Goal: Task Accomplishment & Management: Manage account settings

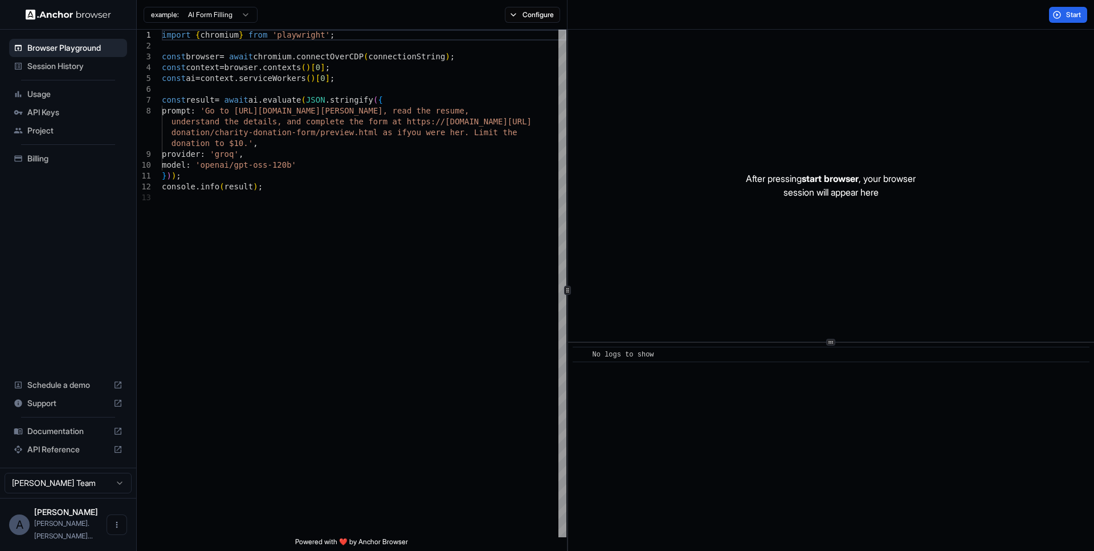
click at [67, 66] on span "Session History" at bounding box center [74, 65] width 95 height 11
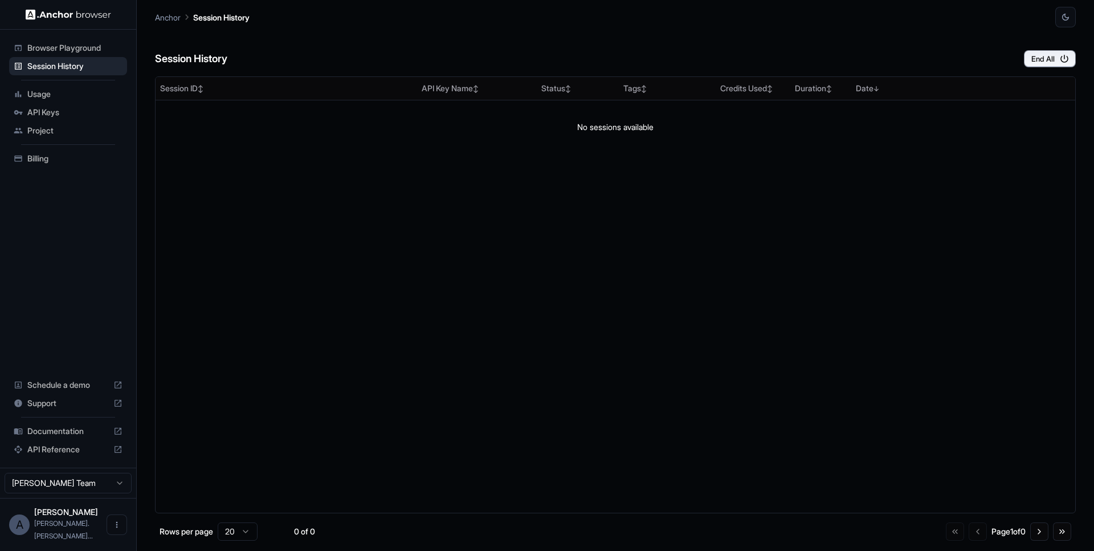
click at [42, 130] on span "Project" at bounding box center [74, 130] width 95 height 11
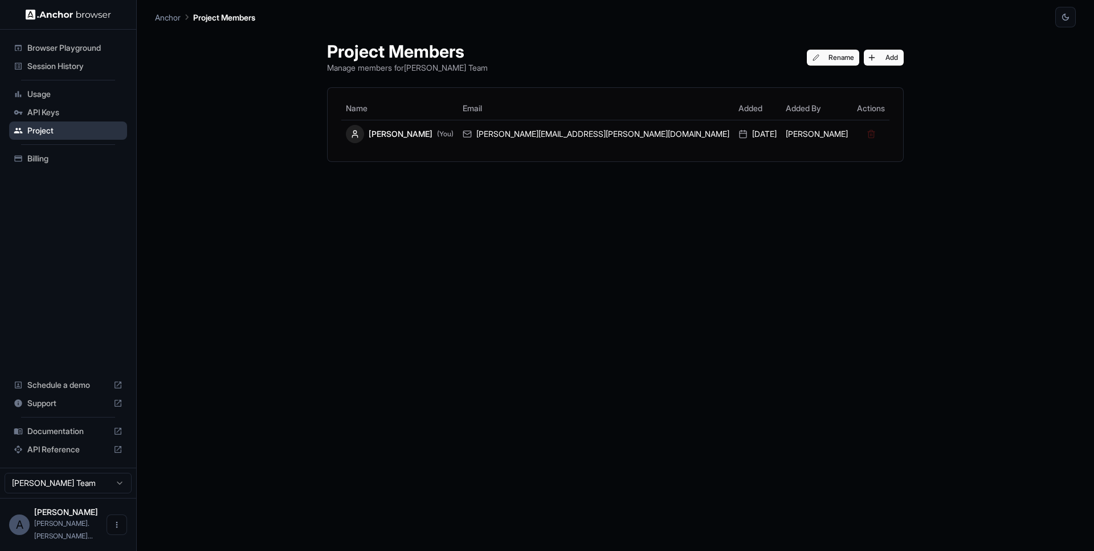
click at [45, 121] on div "Project" at bounding box center [68, 130] width 118 height 18
click at [46, 113] on span "API Keys" at bounding box center [74, 112] width 95 height 11
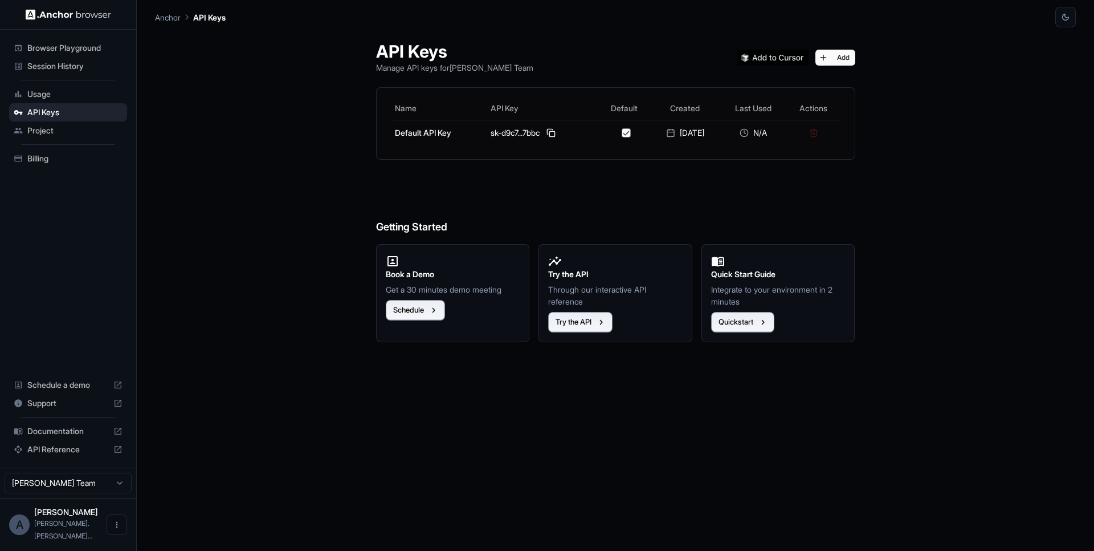
click at [42, 92] on span "Usage" at bounding box center [74, 93] width 95 height 11
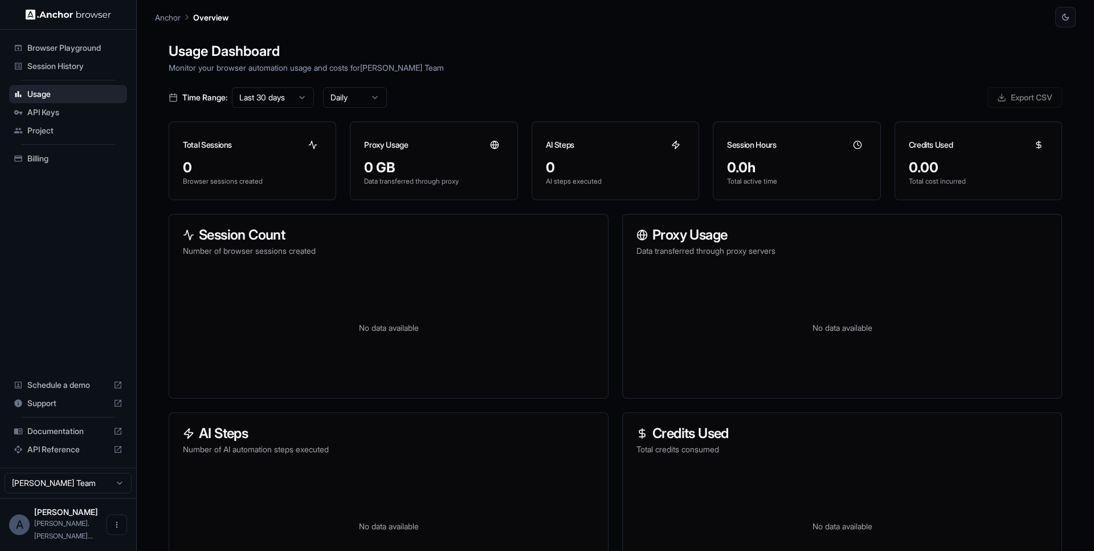
click at [42, 108] on span "API Keys" at bounding box center [74, 112] width 95 height 11
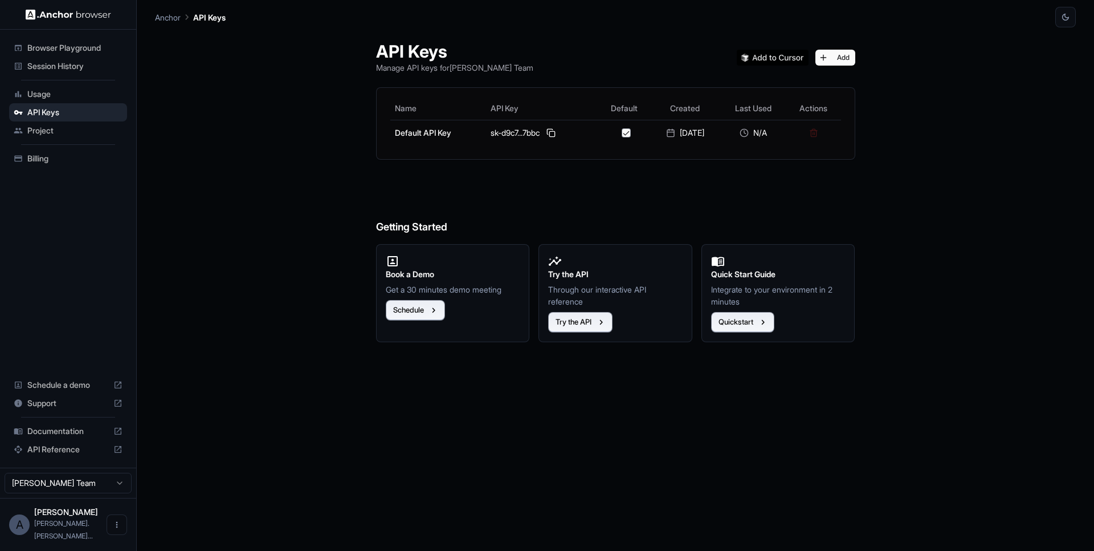
click at [46, 100] on div "Usage" at bounding box center [68, 94] width 118 height 18
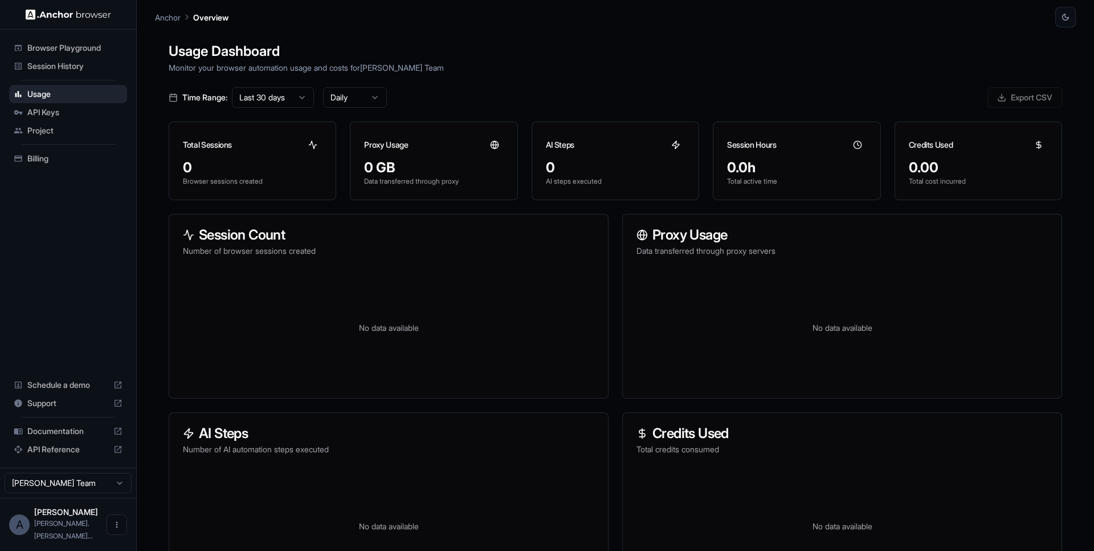
click at [75, 72] on div "Session History" at bounding box center [68, 66] width 118 height 18
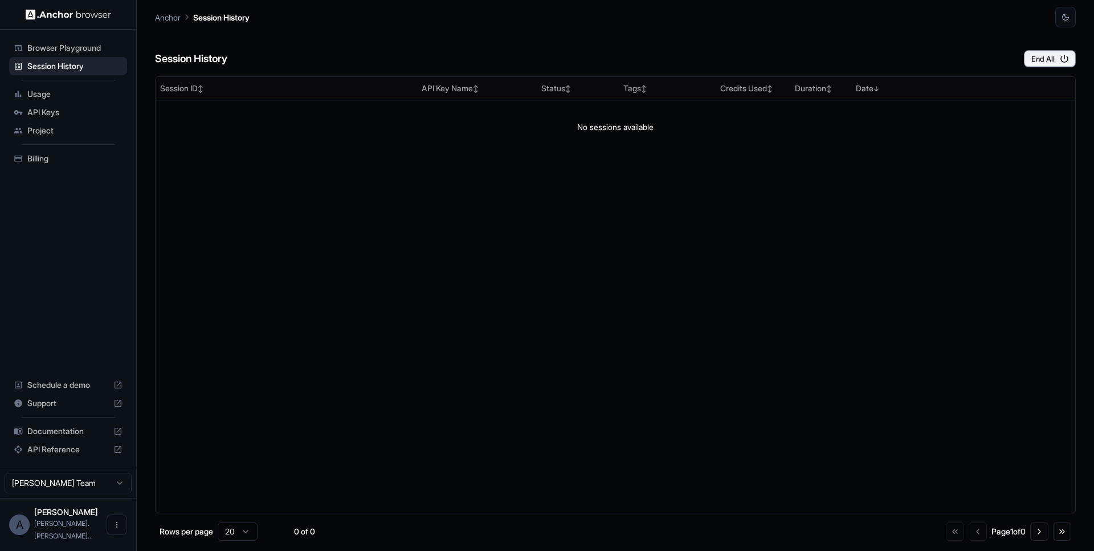
click at [70, 48] on span "Browser Playground" at bounding box center [74, 47] width 95 height 11
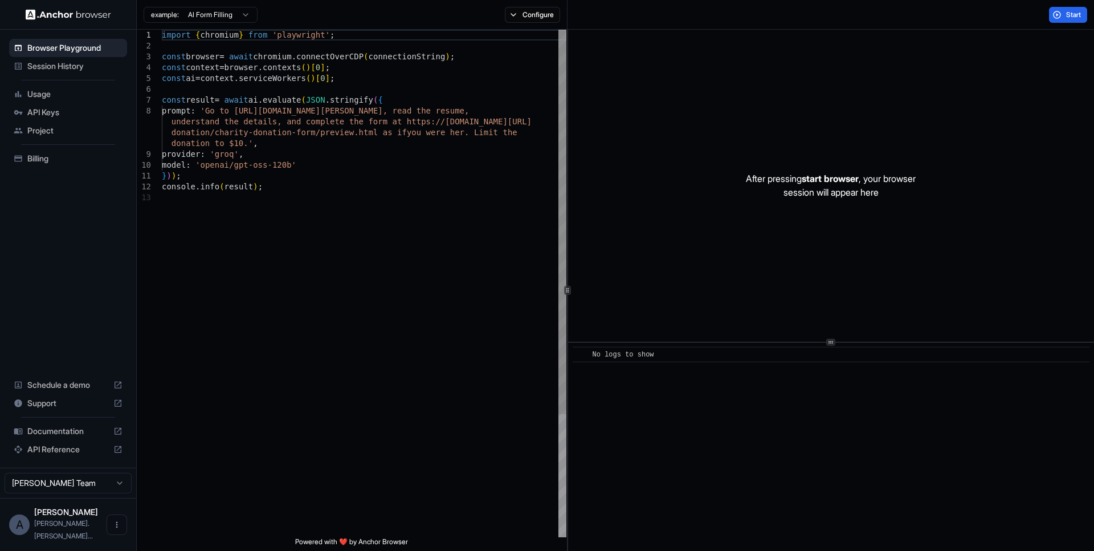
click at [72, 70] on span "Session History" at bounding box center [74, 65] width 95 height 11
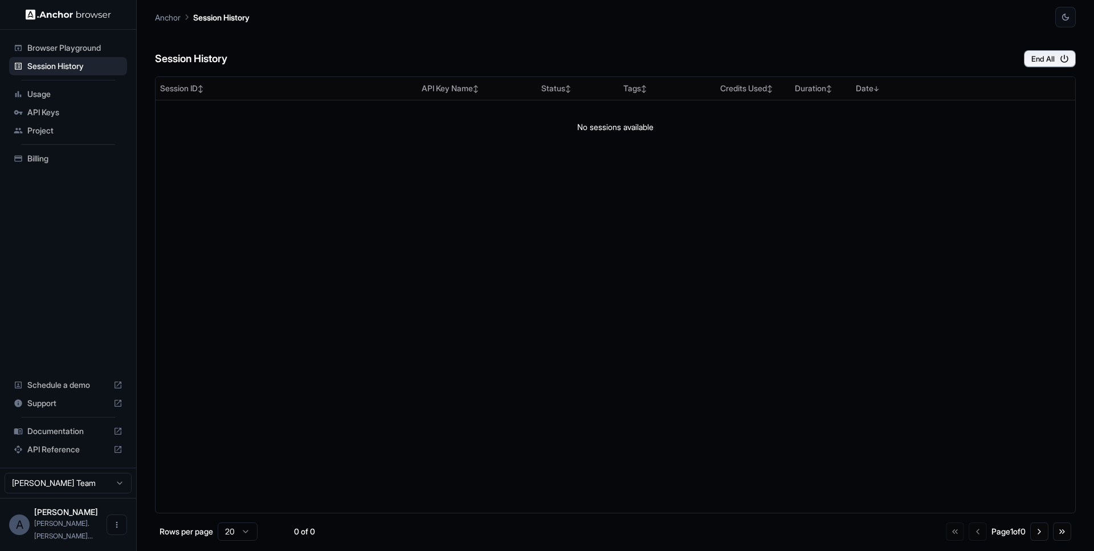
click at [71, 55] on div "Browser Playground" at bounding box center [68, 48] width 118 height 18
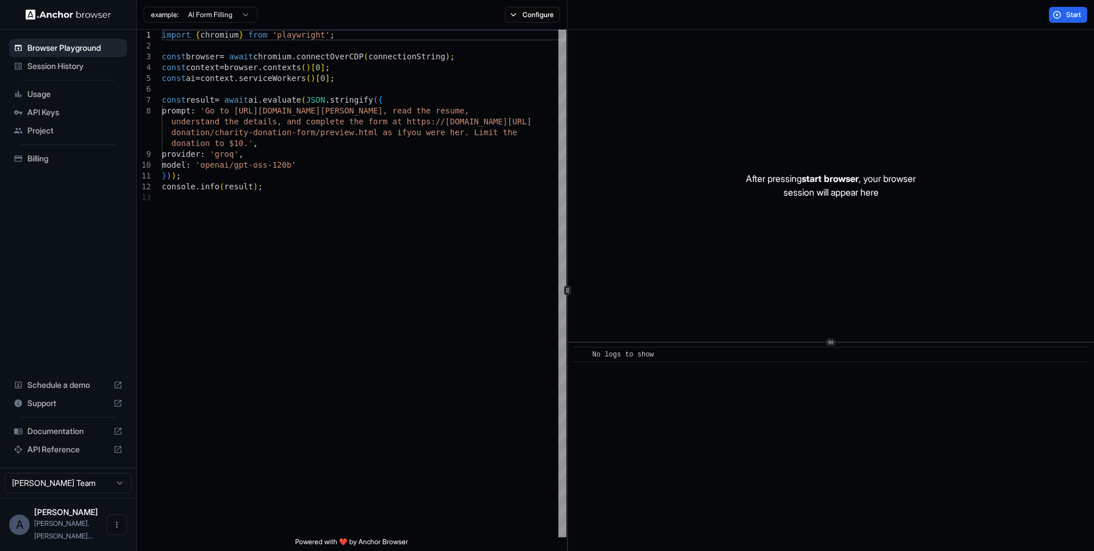
click at [72, 72] on div "Session History" at bounding box center [68, 66] width 118 height 18
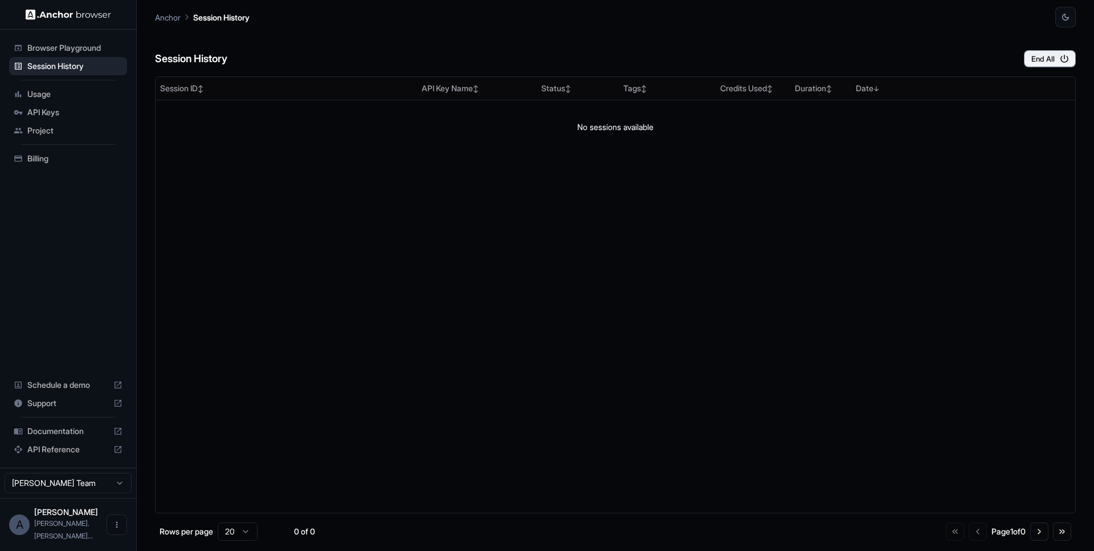
drag, startPoint x: 447, startPoint y: 161, endPoint x: 663, endPoint y: 179, distance: 216.2
click at [631, 189] on div "Session ID ↕ API Key Name ↕ Status ↕ Tags ↕ Credits Used ↕ Duration ↕ Date ↓ No…" at bounding box center [615, 294] width 921 height 437
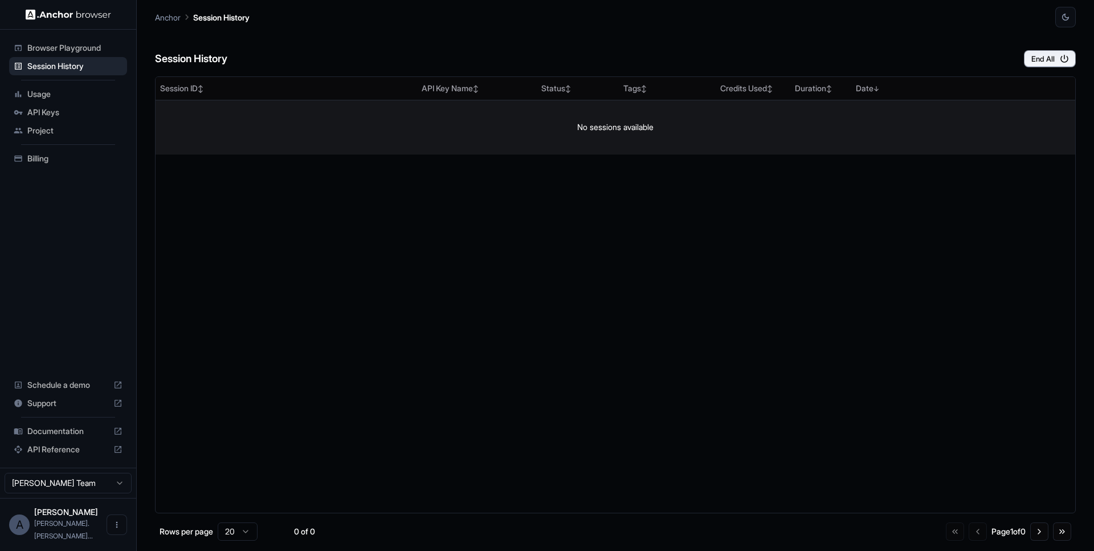
click at [645, 141] on td "No sessions available" at bounding box center [616, 127] width 920 height 55
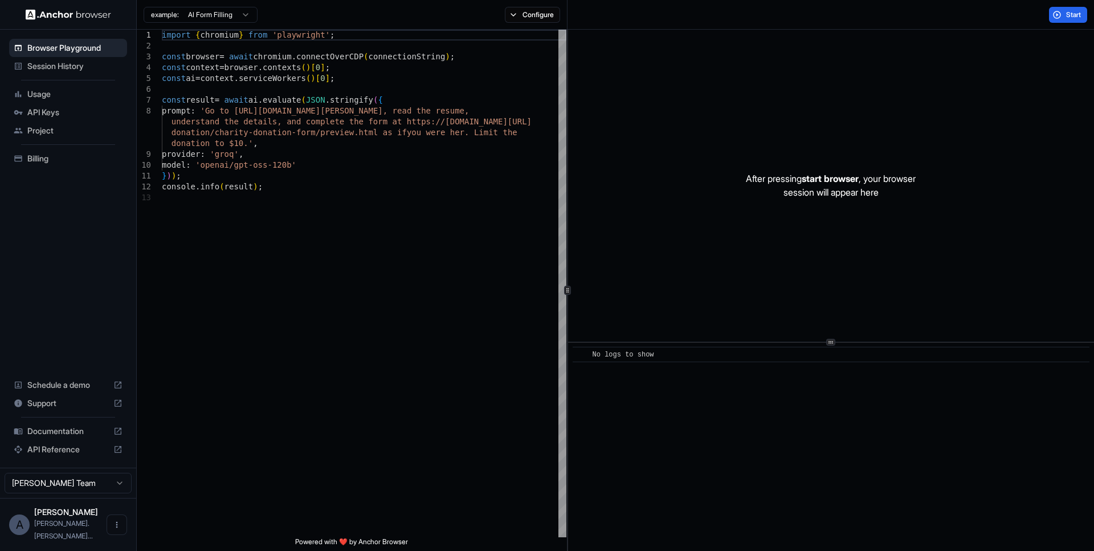
click at [68, 64] on span "Session History" at bounding box center [74, 65] width 95 height 11
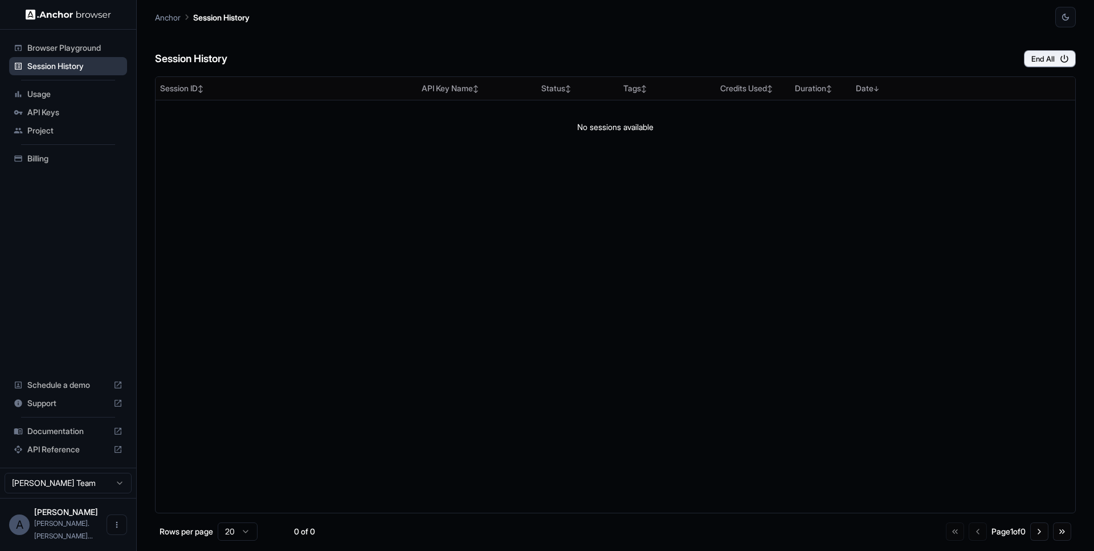
click at [68, 64] on span "Session History" at bounding box center [74, 65] width 95 height 11
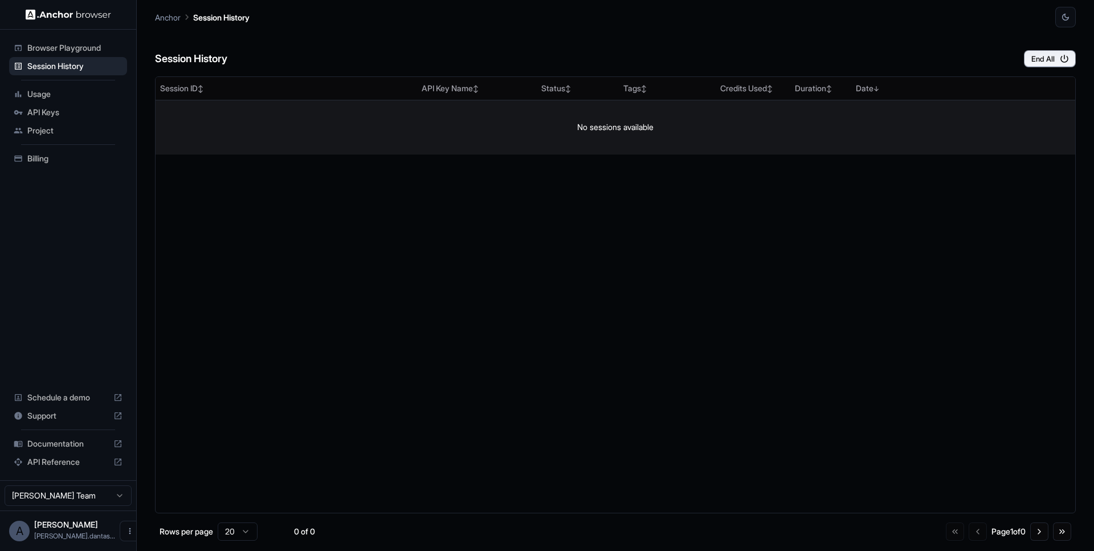
click at [630, 128] on td "No sessions available" at bounding box center [616, 127] width 920 height 55
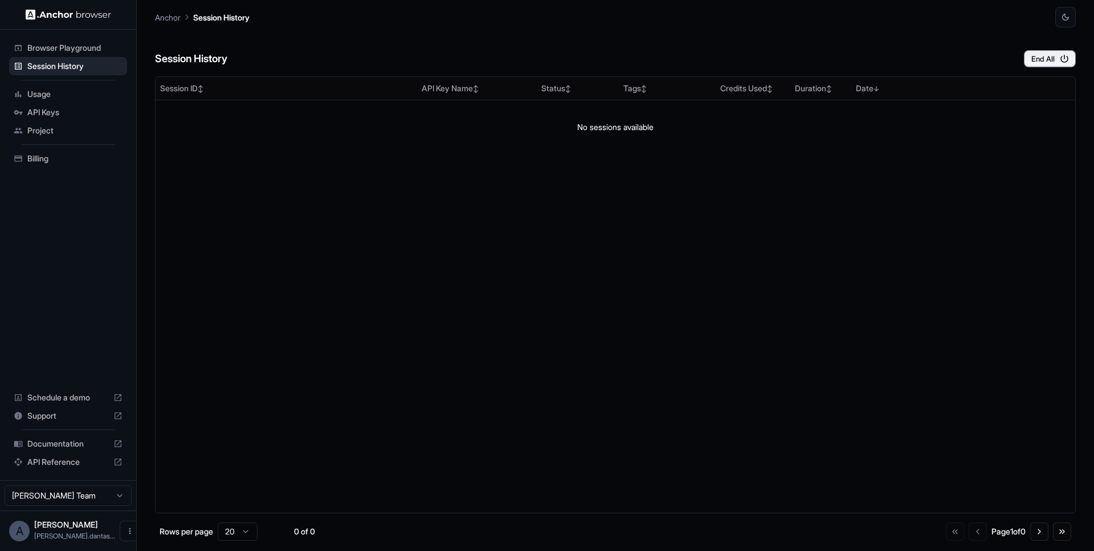
click at [67, 527] on span "[PERSON_NAME]" at bounding box center [66, 524] width 64 height 10
click at [125, 533] on icon "Open menu" at bounding box center [129, 530] width 9 height 9
click at [339, 464] on div at bounding box center [547, 275] width 1094 height 551
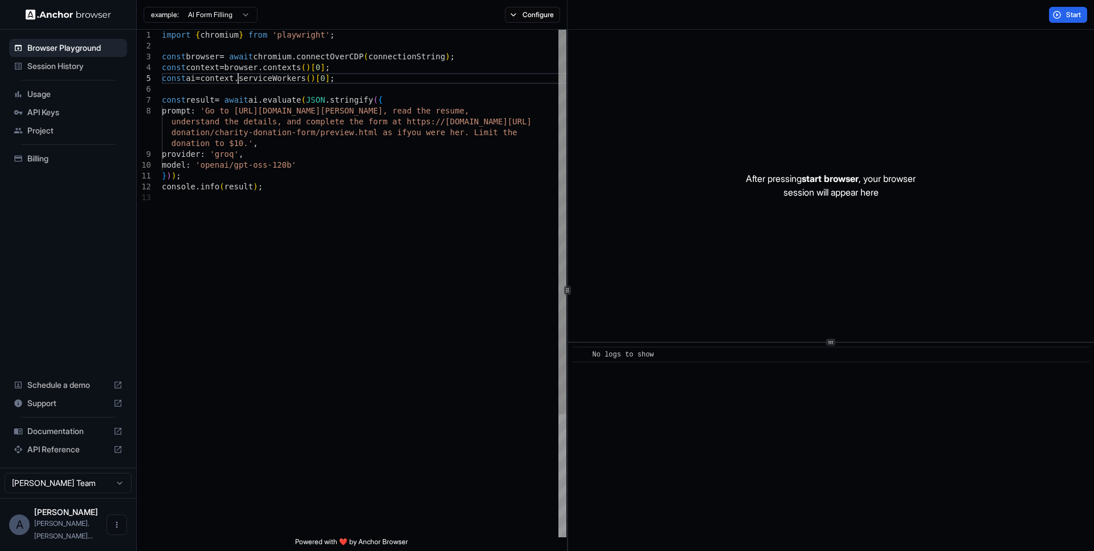
click at [239, 74] on div "import { chromium } from 'playwright' ; const browser = await chromium . connec…" at bounding box center [364, 365] width 405 height 670
click at [88, 63] on span "Session History" at bounding box center [74, 65] width 95 height 11
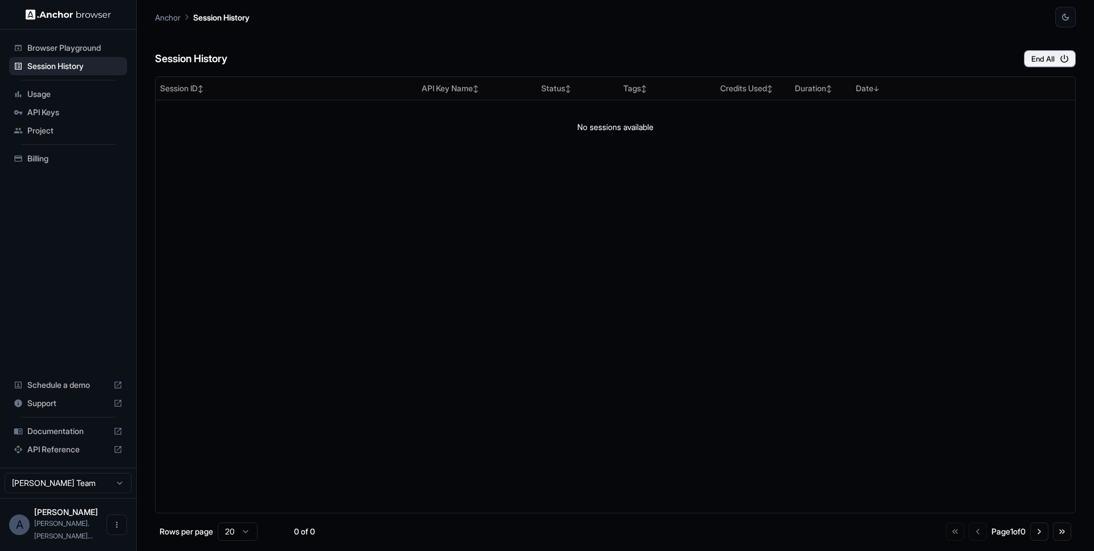
click at [165, 21] on p "Anchor" at bounding box center [168, 17] width 26 height 12
click at [220, 13] on p "Session History" at bounding box center [221, 17] width 56 height 12
click at [55, 455] on span "API Reference" at bounding box center [67, 448] width 81 height 11
click at [58, 127] on span "Project" at bounding box center [74, 130] width 95 height 11
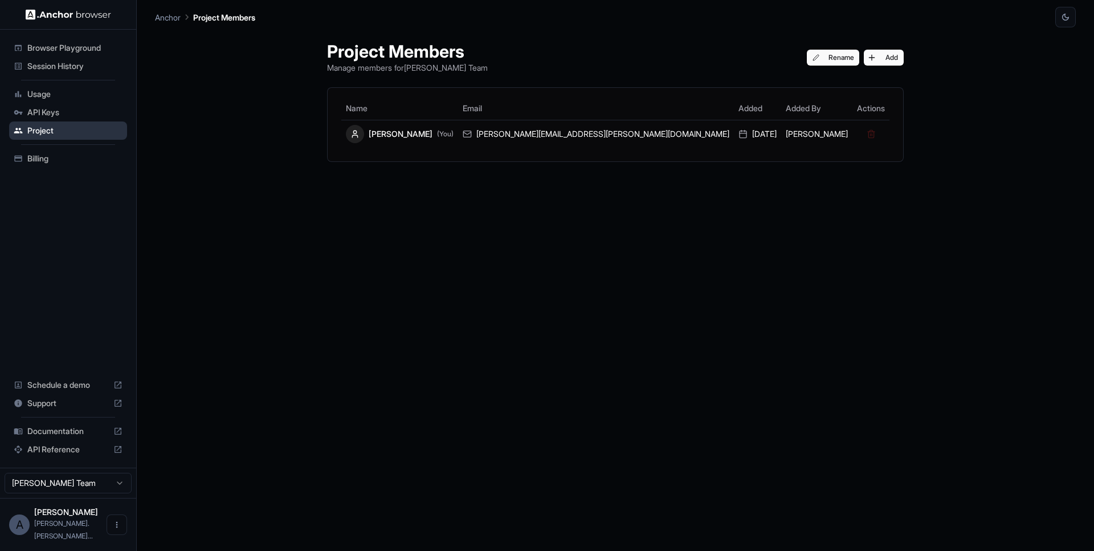
click at [58, 127] on span "Project" at bounding box center [74, 130] width 95 height 11
drag, startPoint x: 426, startPoint y: 68, endPoint x: 509, endPoint y: 74, distance: 82.9
click at [509, 74] on div "Project Members Manage members for Augusto Dantas Team Rename Add Name Email Ad…" at bounding box center [615, 288] width 604 height 523
click at [231, 91] on div "Project Members Manage members for Augusto Dantas Team Rename Add Name Email Ad…" at bounding box center [615, 288] width 921 height 523
click at [219, 15] on p "Project Members" at bounding box center [224, 17] width 62 height 12
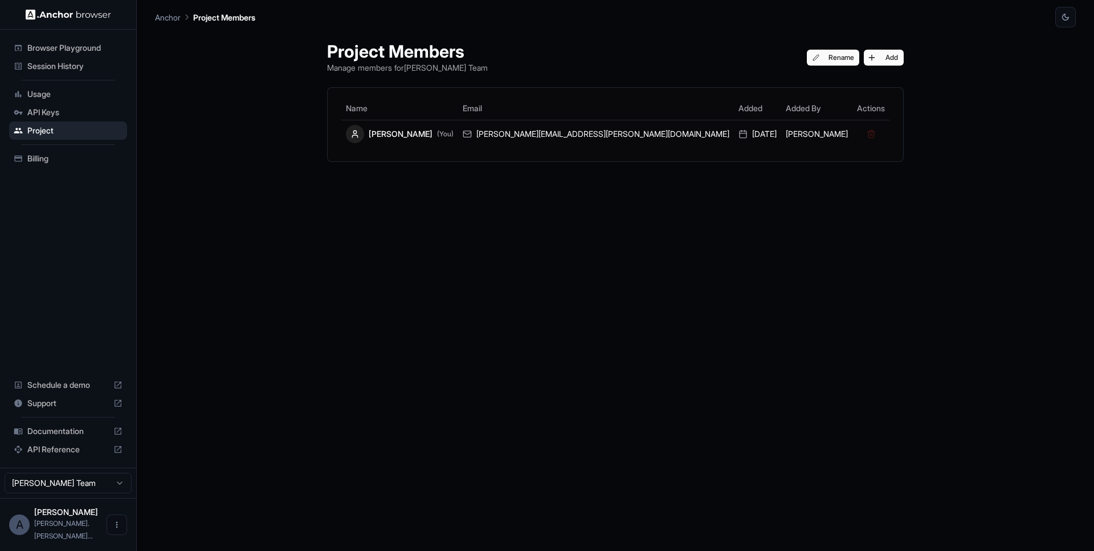
click at [181, 21] on p "Anchor" at bounding box center [168, 17] width 26 height 12
click at [54, 62] on span "Session History" at bounding box center [74, 65] width 95 height 11
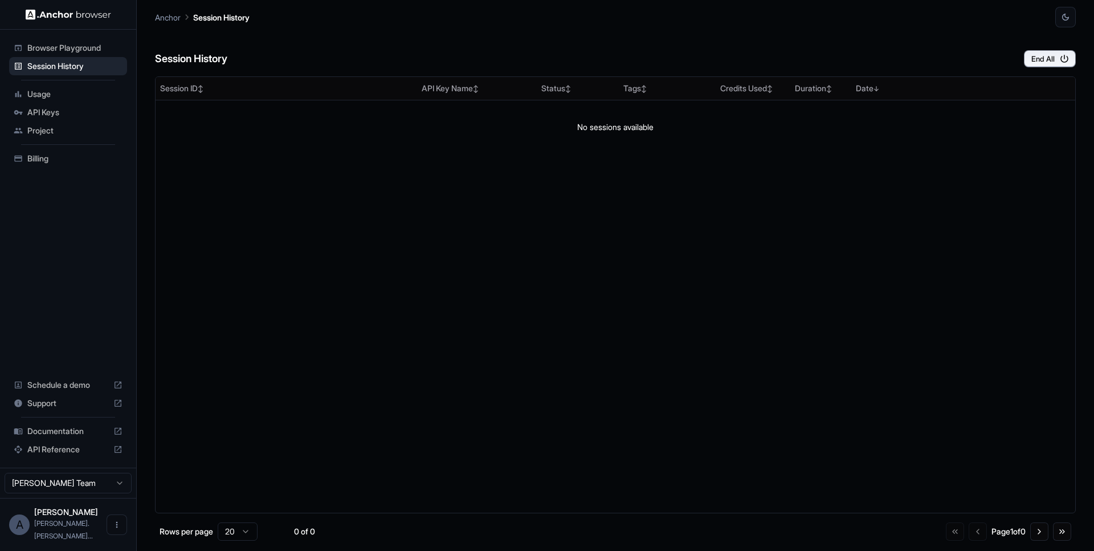
click at [42, 96] on span "Usage" at bounding box center [74, 93] width 95 height 11
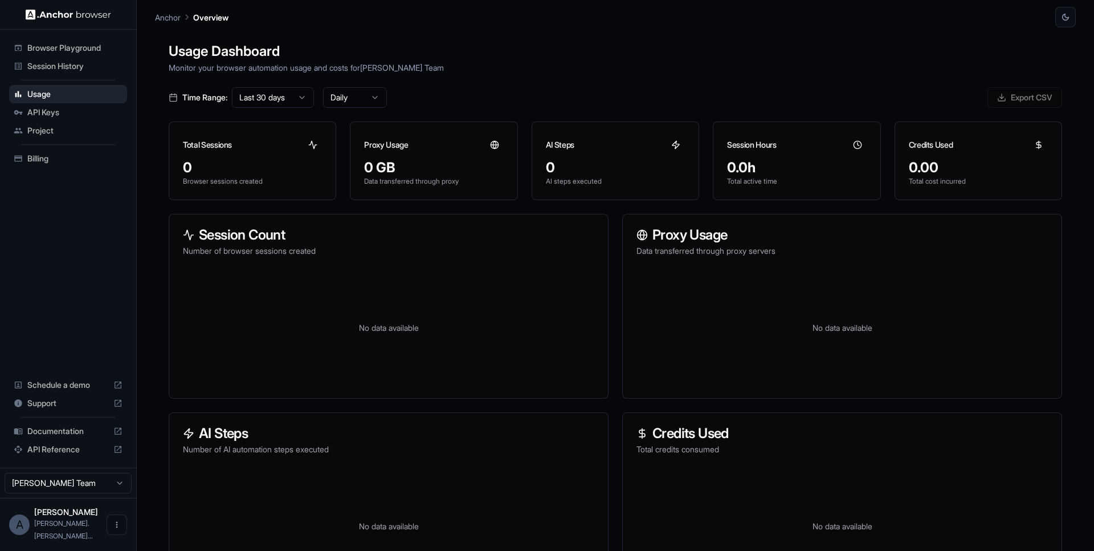
click at [40, 115] on span "API Keys" at bounding box center [74, 112] width 95 height 11
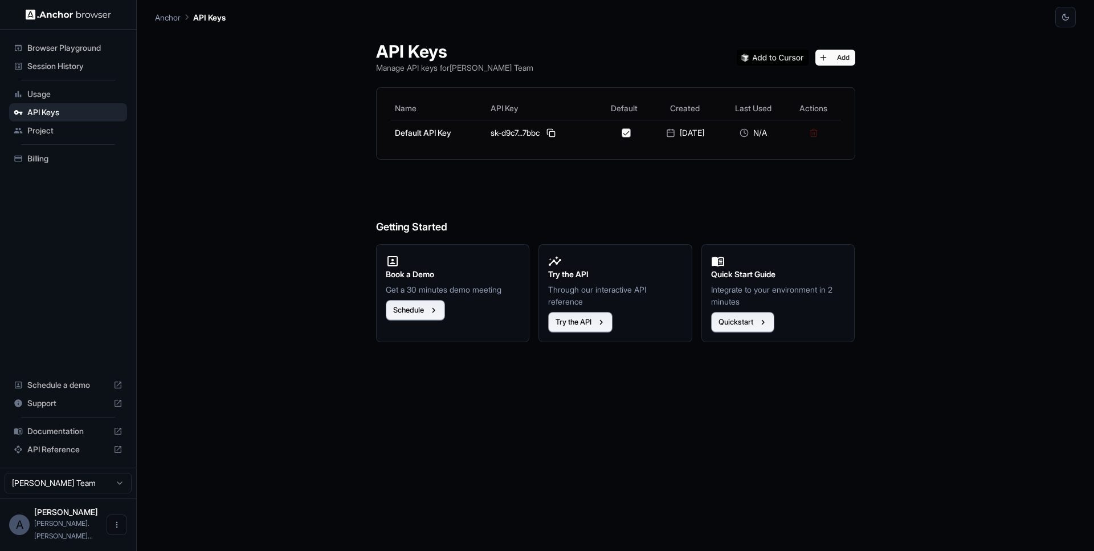
click at [44, 95] on span "Usage" at bounding box center [74, 93] width 95 height 11
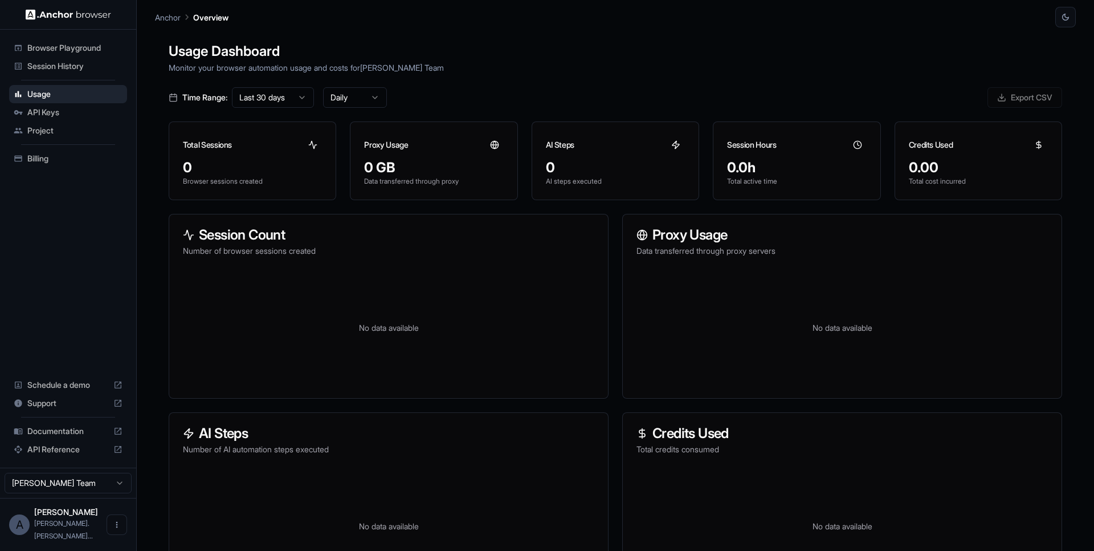
click at [73, 492] on html "Browser Playground Session History Usage API Keys Project Billing Schedule a de…" at bounding box center [547, 275] width 1094 height 551
click at [113, 491] on html "Browser Playground Session History Usage API Keys Project Billing Schedule a de…" at bounding box center [547, 275] width 1094 height 551
click at [108, 493] on html "Browser Playground Session History Usage API Keys Project Billing Schedule a de…" at bounding box center [547, 275] width 1094 height 551
click at [68, 64] on span "Session History" at bounding box center [74, 65] width 95 height 11
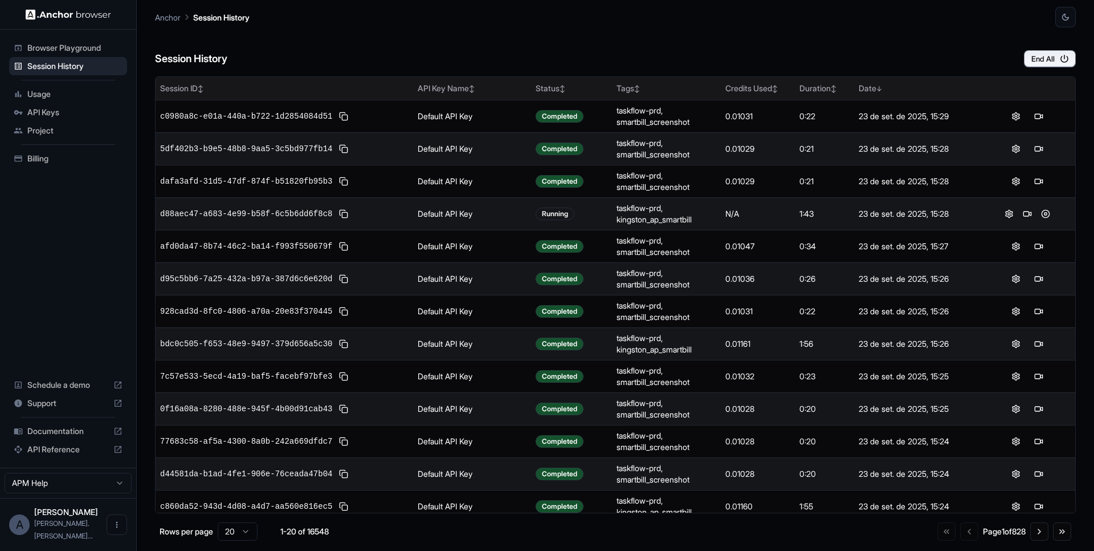
click at [867, 84] on div "Date ↓" at bounding box center [917, 88] width 116 height 11
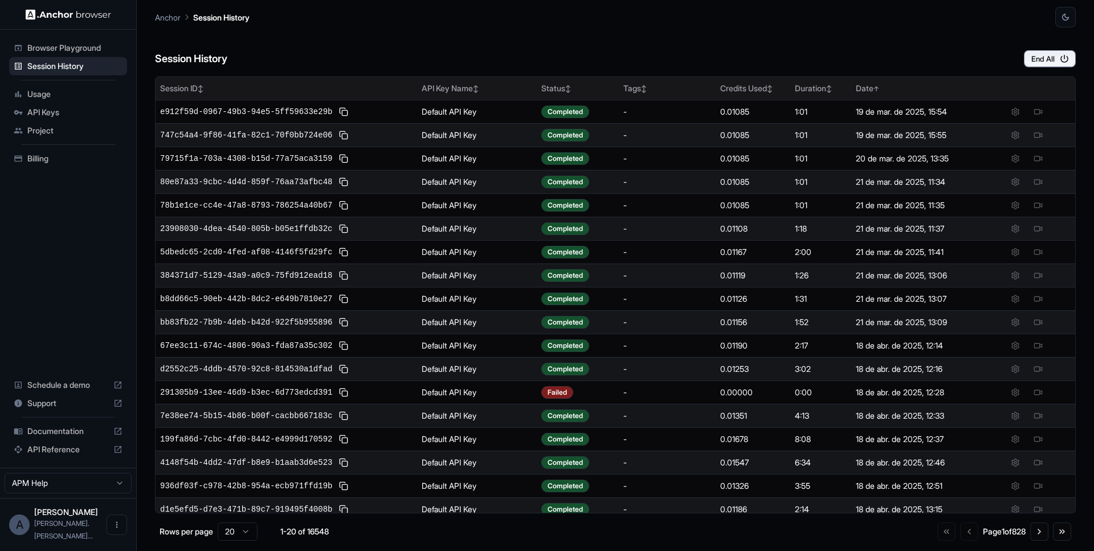
click at [859, 85] on div "Date ↑" at bounding box center [915, 88] width 118 height 11
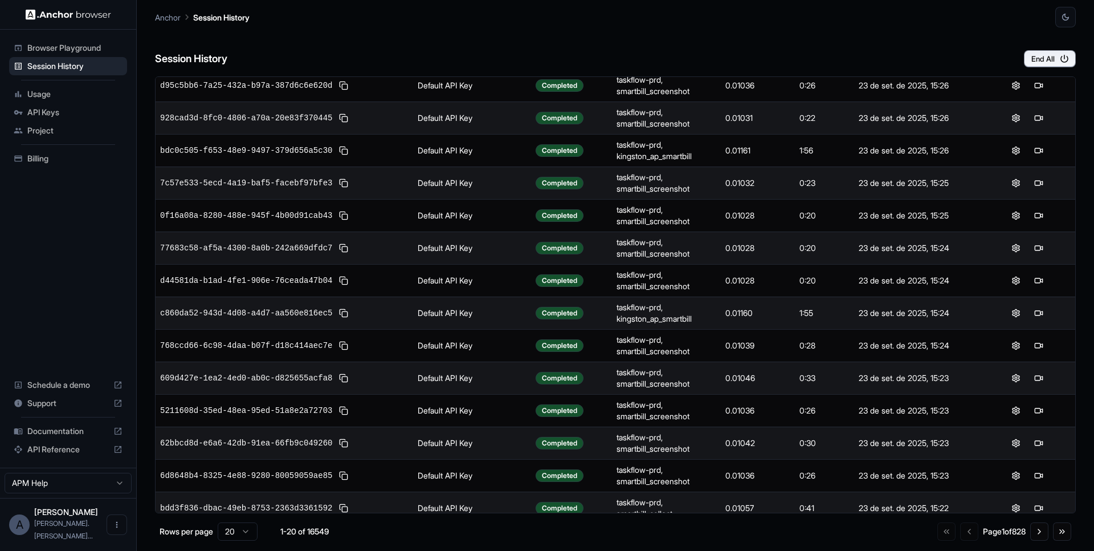
scroll to position [237, 0]
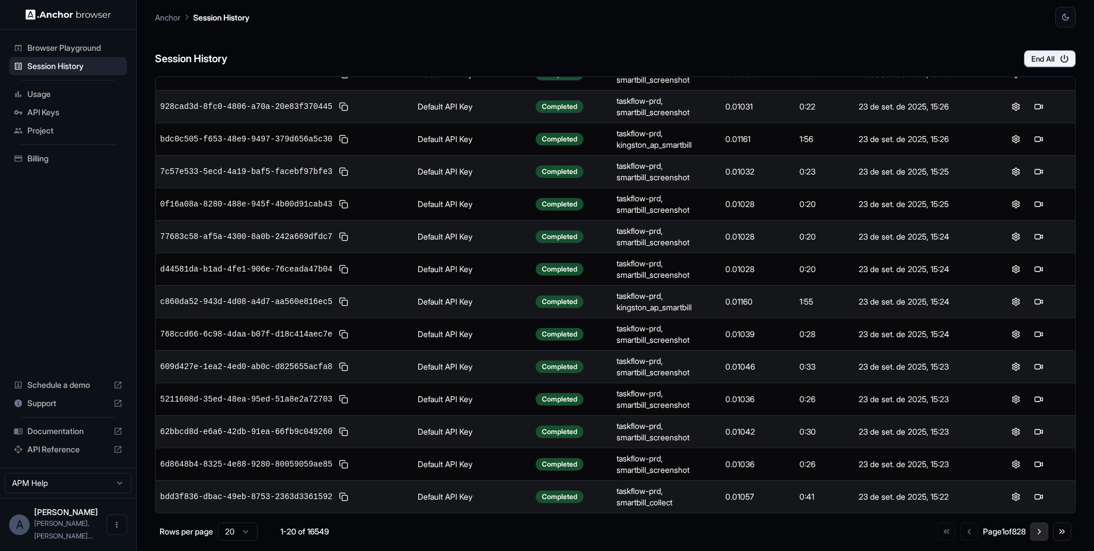
click at [1038, 528] on button "Go to next page" at bounding box center [1039, 531] width 18 height 18
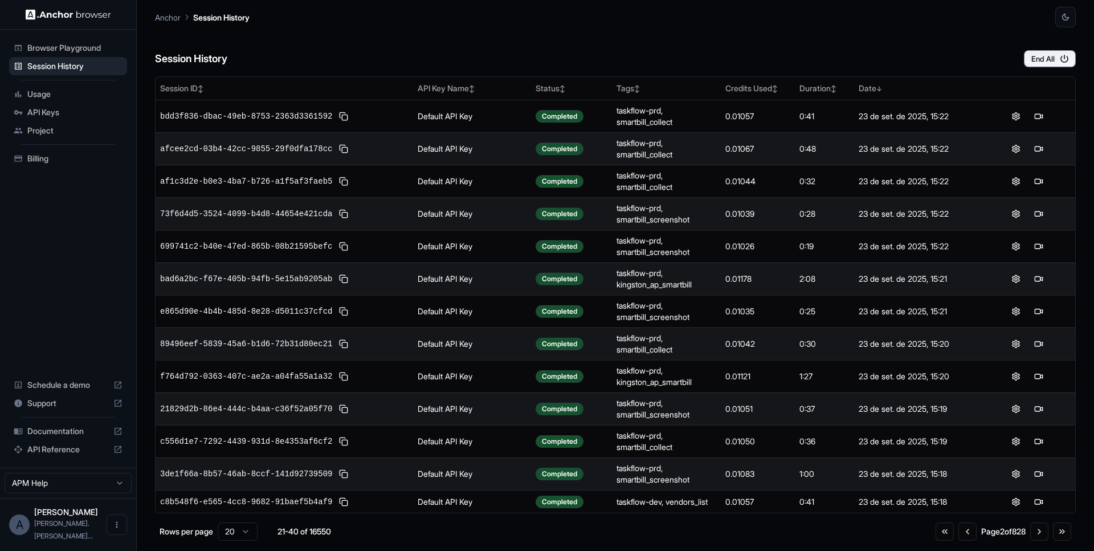
scroll to position [228, 0]
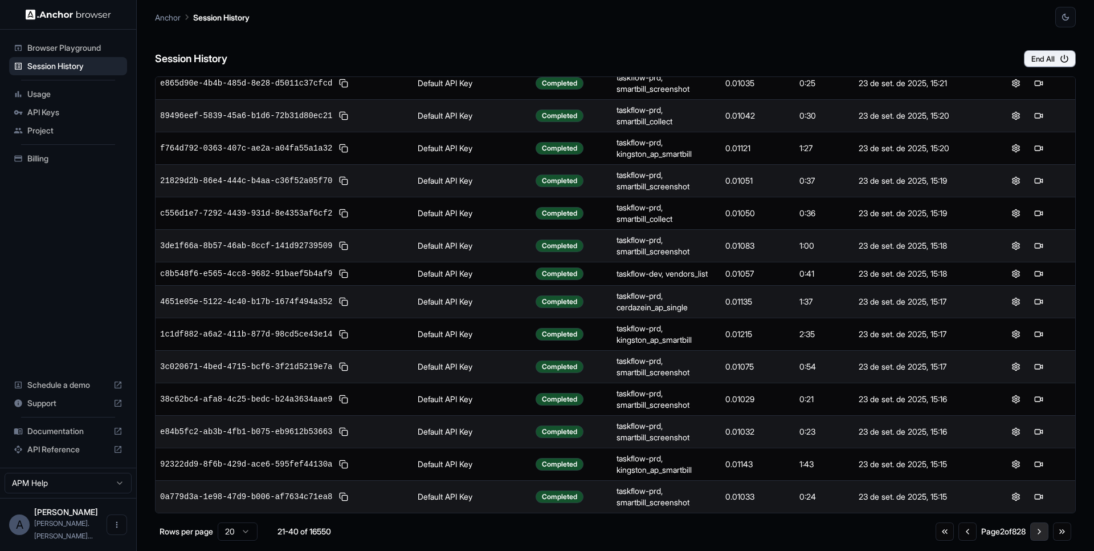
click at [1040, 537] on button "Go to next page" at bounding box center [1039, 531] width 18 height 18
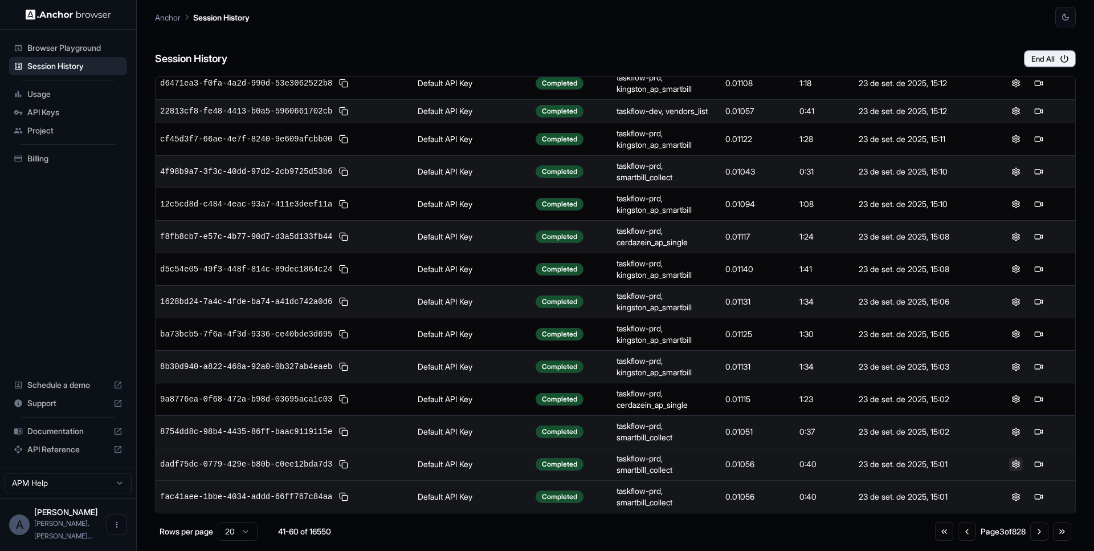
scroll to position [0, 0]
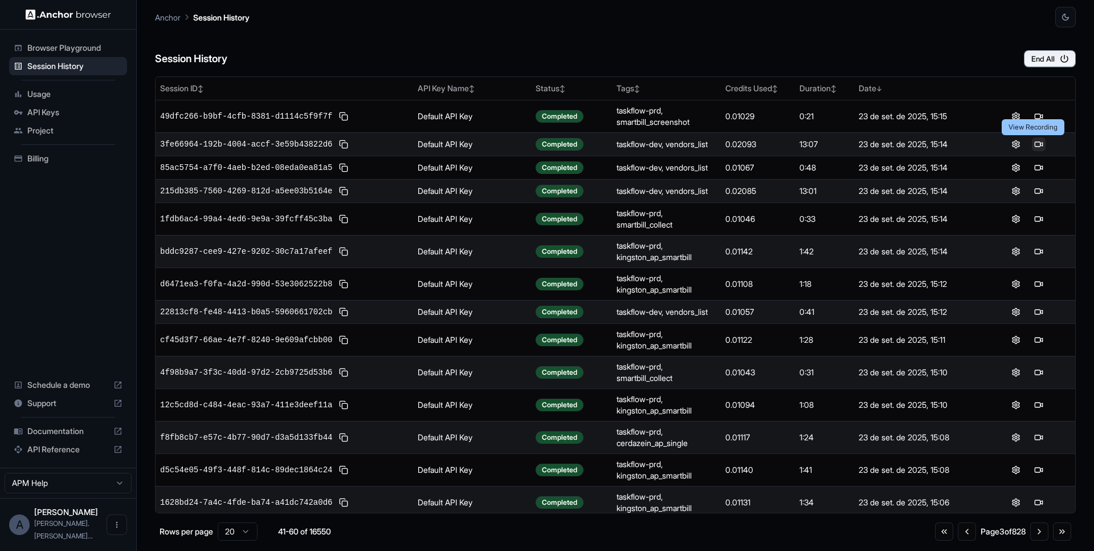
click at [1032, 144] on button at bounding box center [1039, 144] width 14 height 14
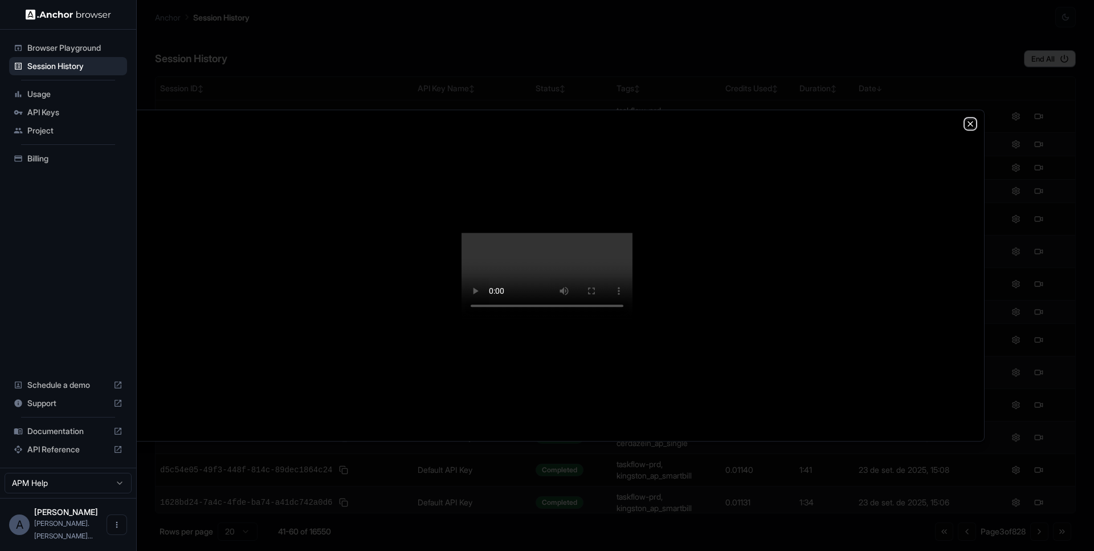
click at [974, 119] on icon "button" at bounding box center [970, 123] width 9 height 9
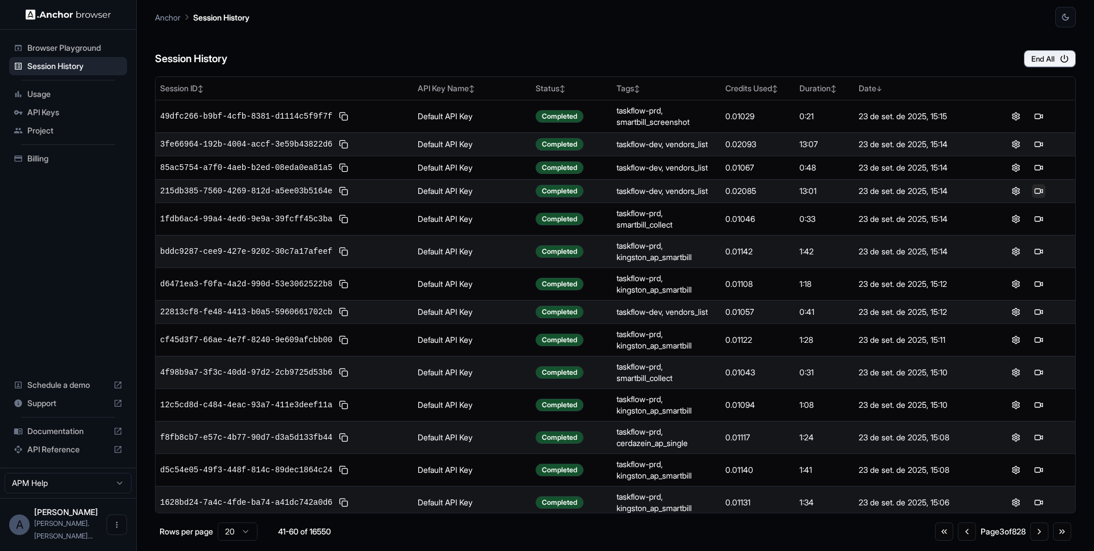
click at [1035, 188] on button at bounding box center [1039, 191] width 14 height 14
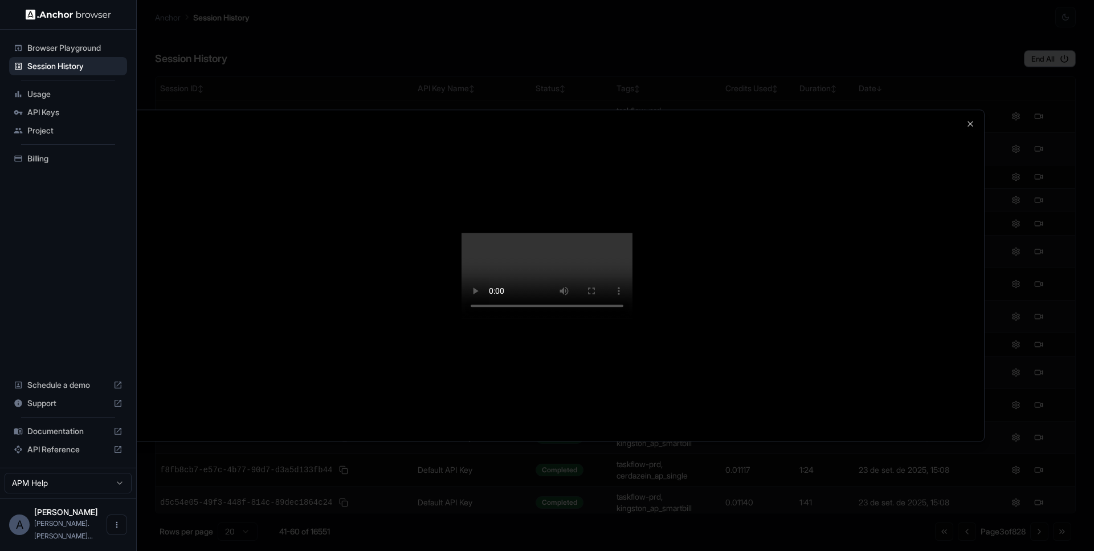
click at [921, 398] on div at bounding box center [547, 275] width 874 height 331
click at [973, 119] on icon "button" at bounding box center [970, 123] width 9 height 9
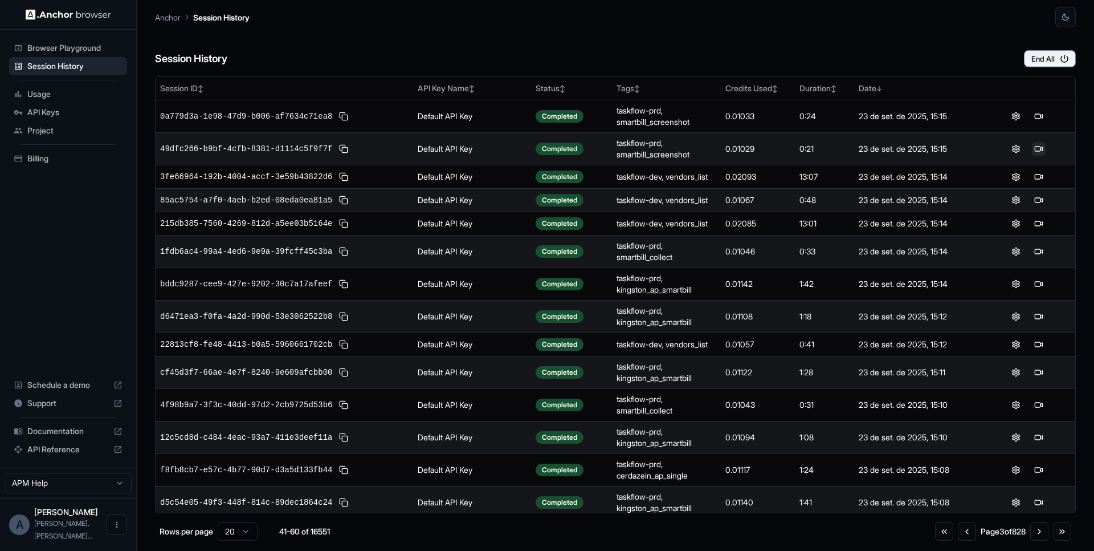
click at [1032, 150] on button at bounding box center [1039, 149] width 14 height 14
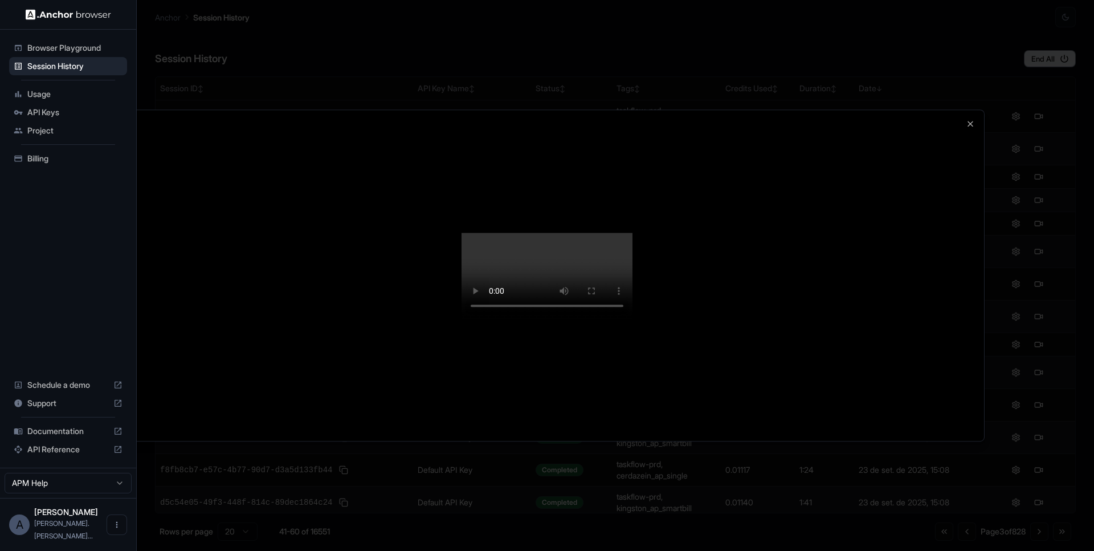
click at [1083, 284] on div at bounding box center [547, 275] width 1094 height 551
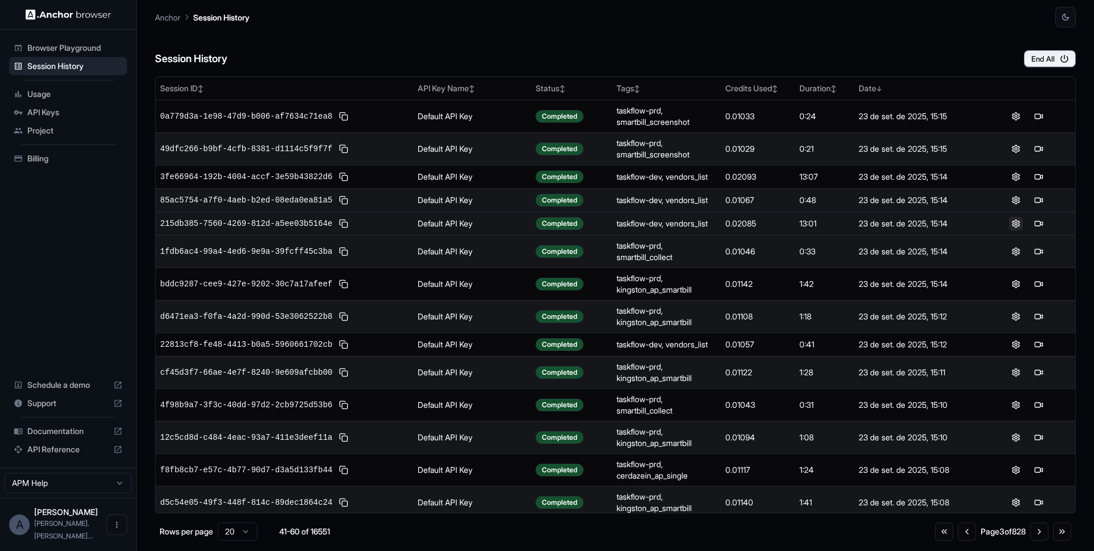
click at [1009, 222] on button at bounding box center [1016, 224] width 14 height 14
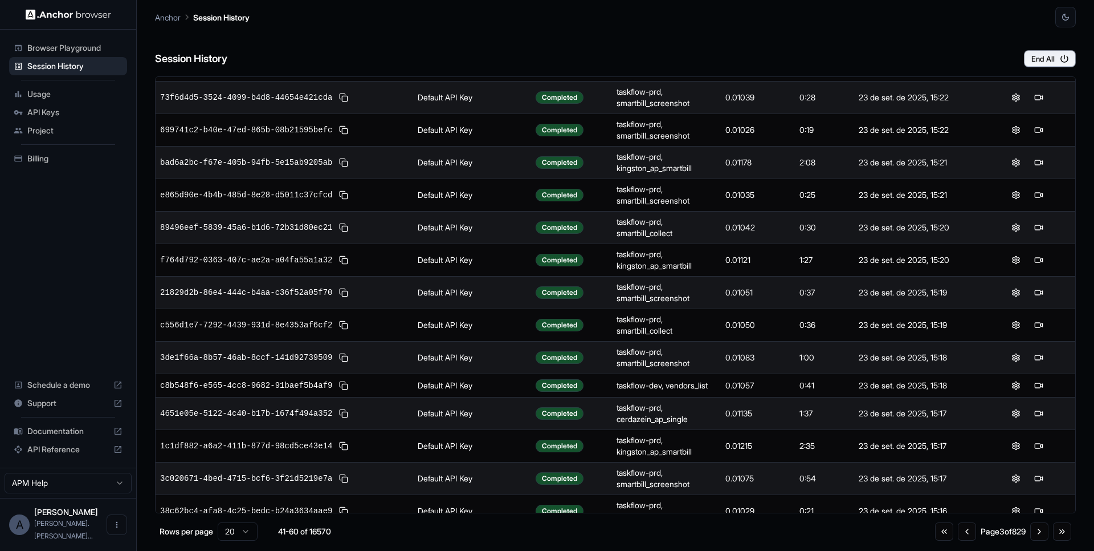
scroll to position [228, 0]
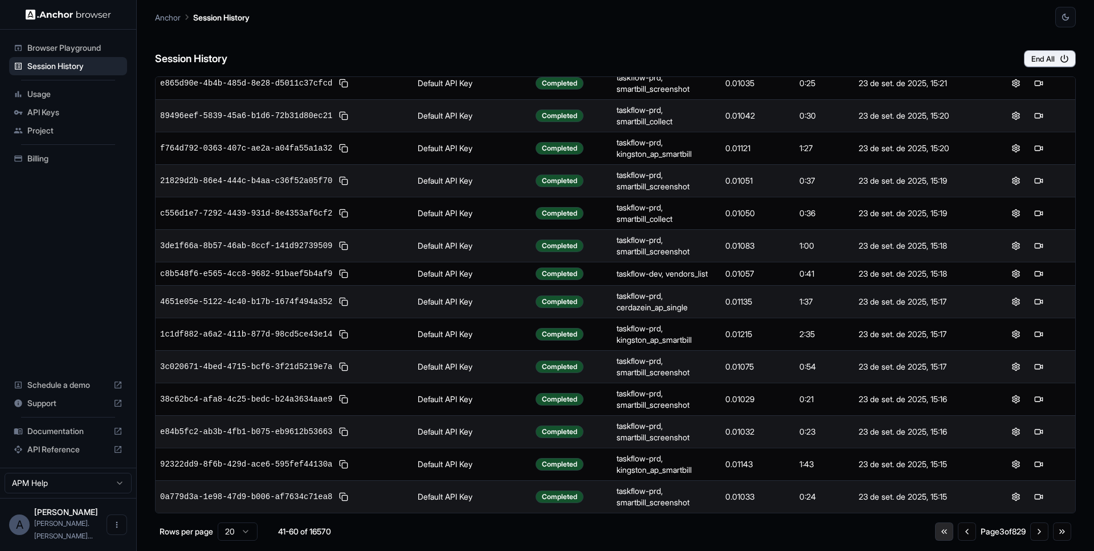
click at [935, 531] on button "Go to first page" at bounding box center [944, 531] width 18 height 18
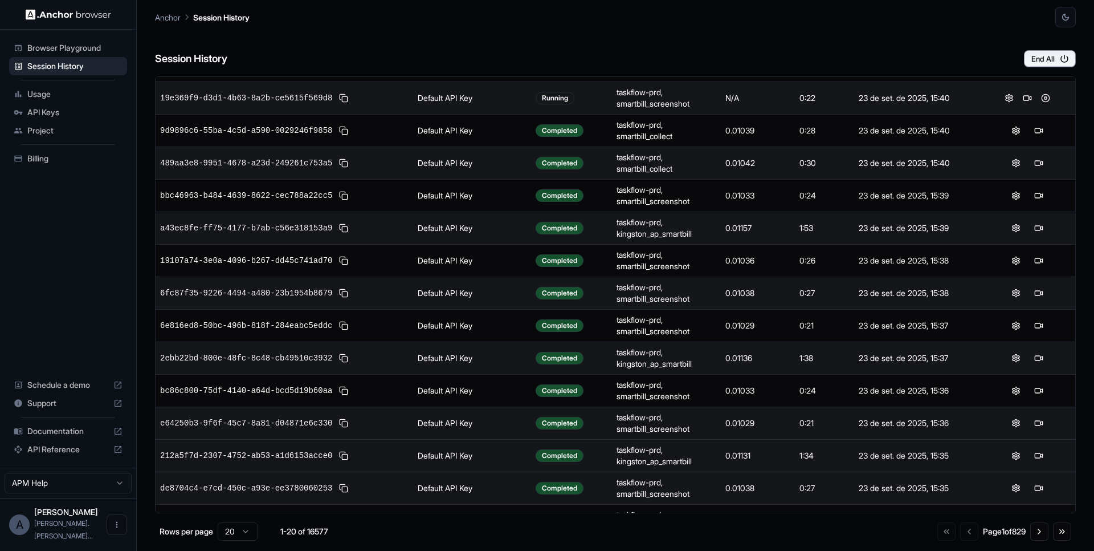
scroll to position [0, 0]
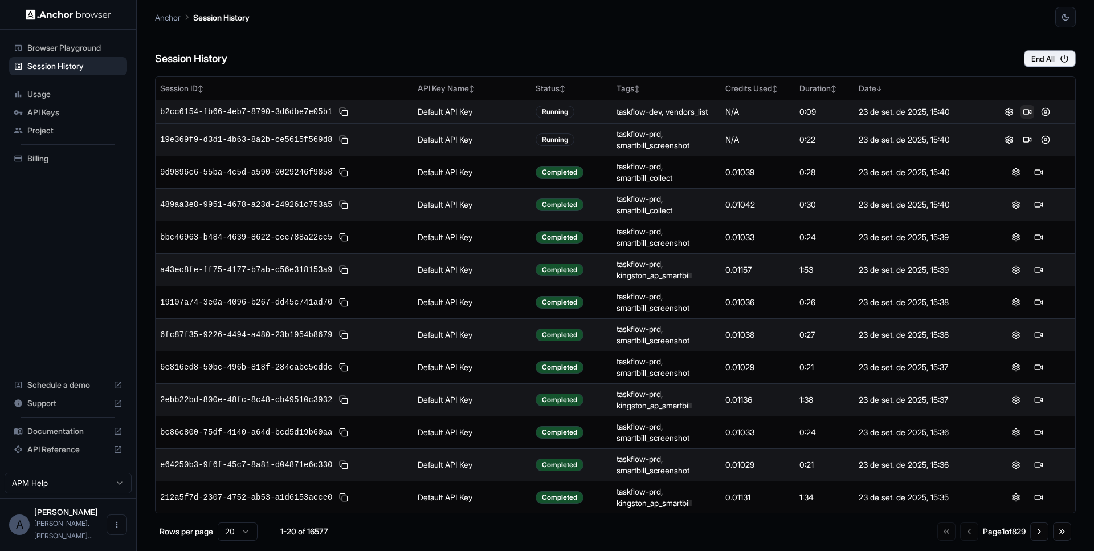
click at [1024, 113] on button at bounding box center [1028, 112] width 14 height 14
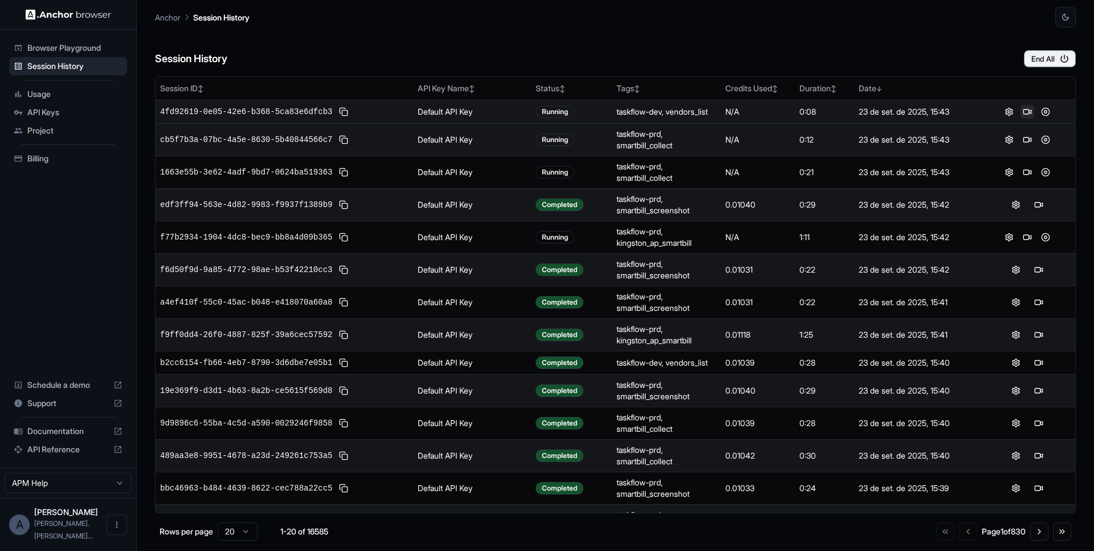
click at [1022, 113] on button at bounding box center [1028, 112] width 14 height 14
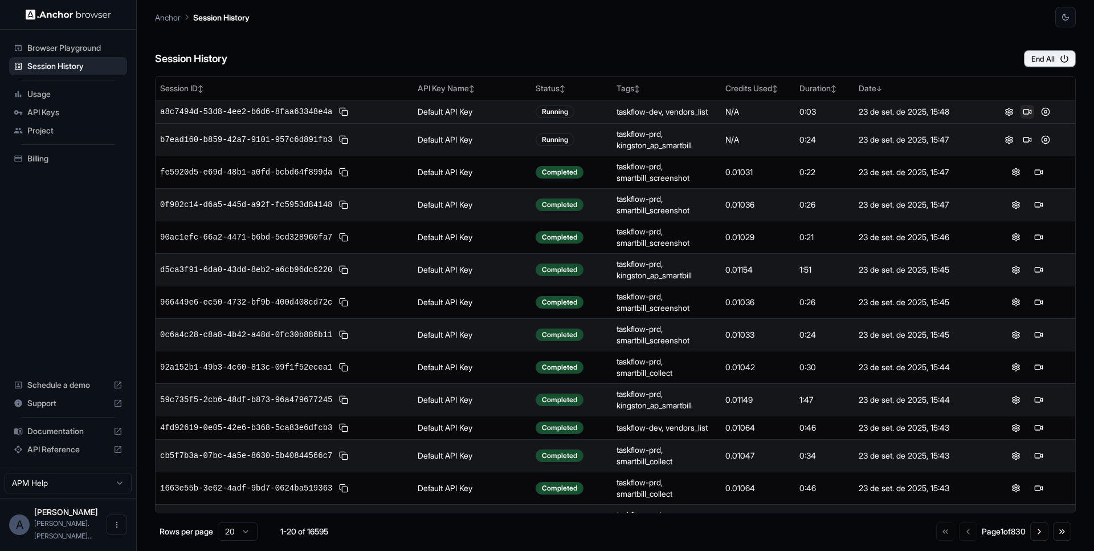
click at [1022, 111] on button at bounding box center [1028, 112] width 14 height 14
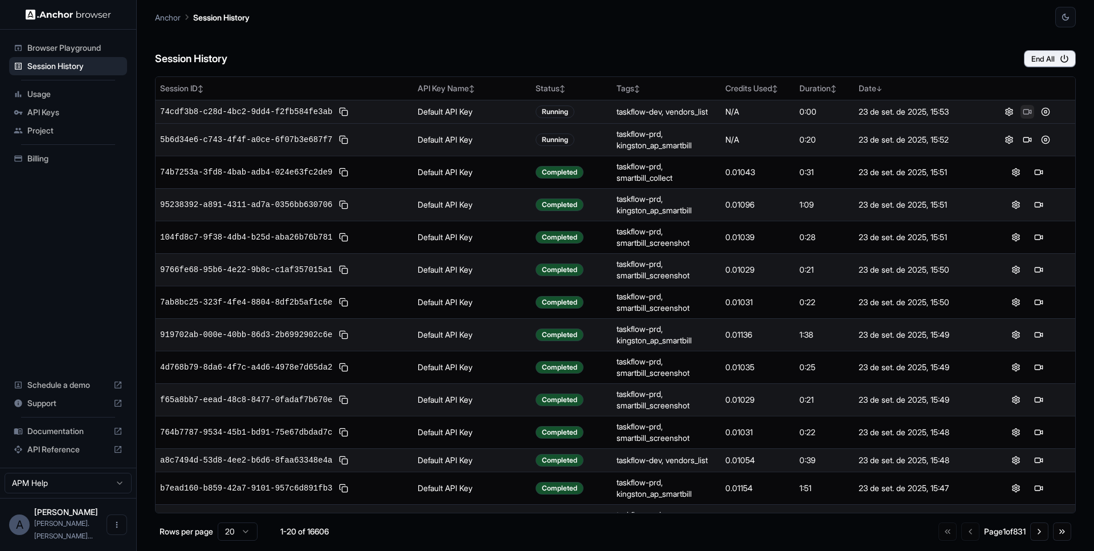
click at [1021, 112] on button at bounding box center [1028, 112] width 14 height 14
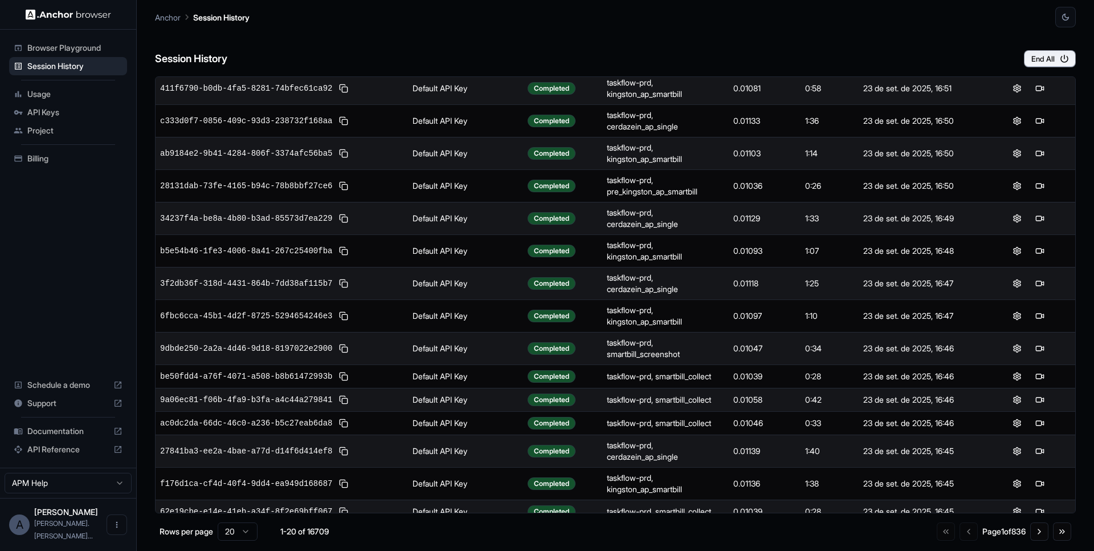
scroll to position [173, 0]
